Goal: Navigation & Orientation: Find specific page/section

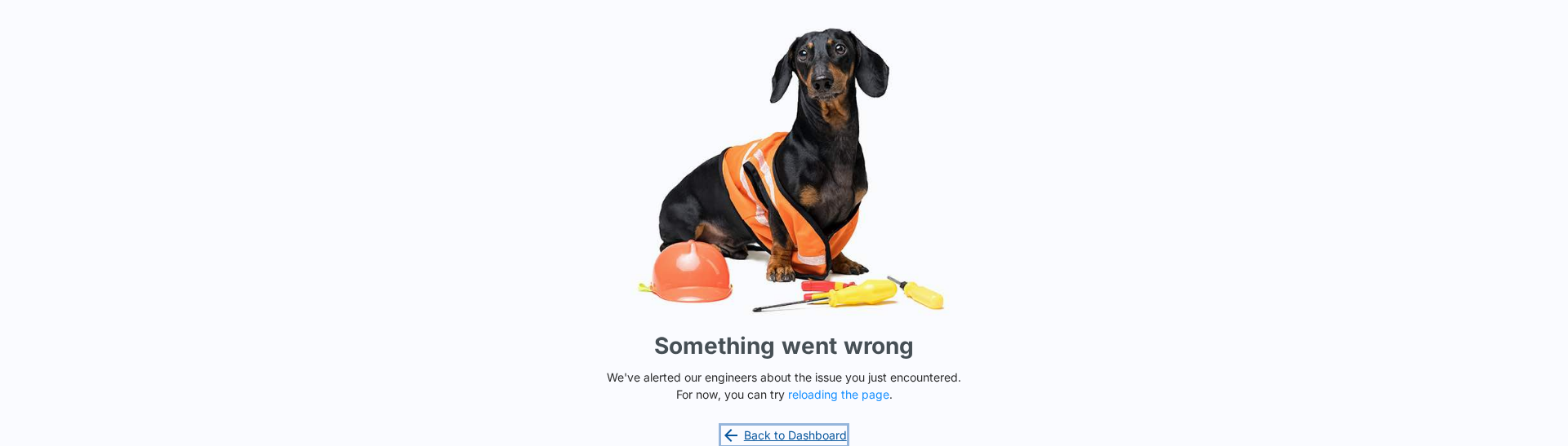
click at [777, 438] on link "Back to Dashboard" at bounding box center [784, 436] width 126 height 19
